Goal: Task Accomplishment & Management: Complete application form

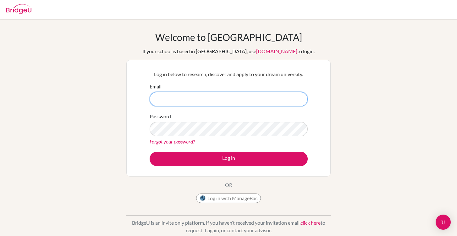
click at [248, 103] on input "Email" at bounding box center [229, 99] width 158 height 14
click at [187, 99] on input "Email" at bounding box center [229, 99] width 158 height 14
click at [236, 101] on input "Email" at bounding box center [229, 99] width 158 height 14
type input "g103605@asb.ac.th"
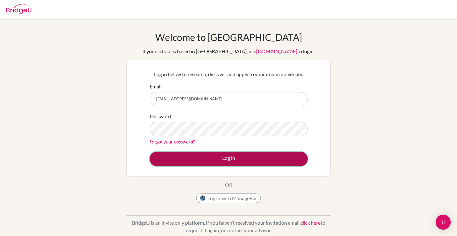
click at [275, 161] on button "Log in" at bounding box center [229, 159] width 158 height 14
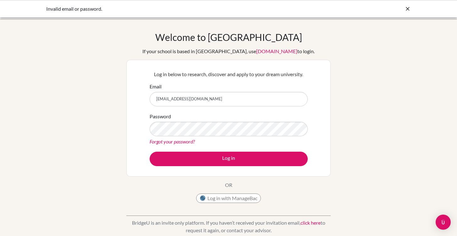
click at [218, 102] on input "[EMAIL_ADDRESS][DOMAIN_NAME]" at bounding box center [229, 99] width 158 height 14
click at [440, 222] on img "Open Intercom Messenger" at bounding box center [443, 222] width 8 height 8
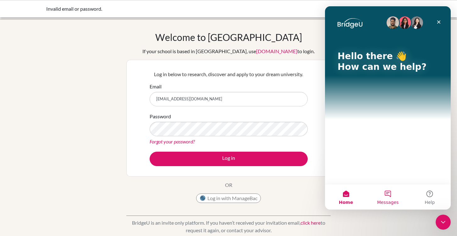
click at [388, 200] on span "Messages" at bounding box center [388, 202] width 22 height 4
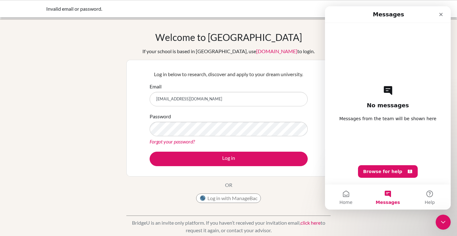
click at [199, 118] on div "Password Forgot your password?" at bounding box center [229, 129] width 158 height 33
click at [286, 41] on div "Welcome to [GEOGRAPHIC_DATA] If your school is based in [GEOGRAPHIC_DATA], use …" at bounding box center [228, 118] width 204 height 174
click at [215, 98] on input "[EMAIL_ADDRESS][DOMAIN_NAME]" at bounding box center [229, 99] width 158 height 14
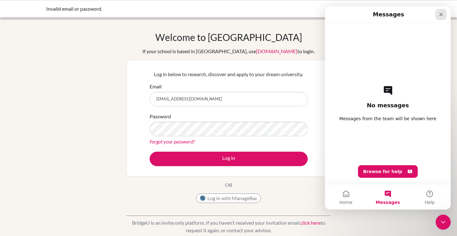
click at [443, 10] on div "Close" at bounding box center [440, 14] width 11 height 11
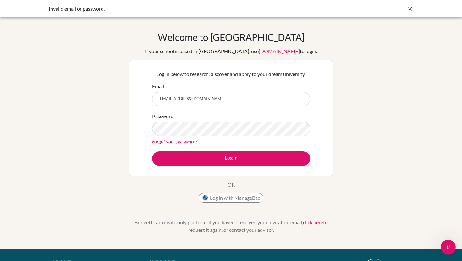
click at [192, 85] on div "Email [EMAIL_ADDRESS][DOMAIN_NAME]" at bounding box center [231, 95] width 158 height 24
